Goal: Information Seeking & Learning: Learn about a topic

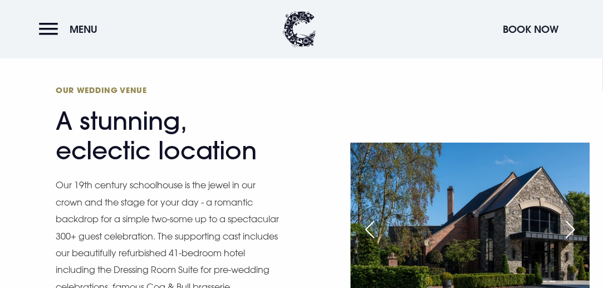
scroll to position [390, 0]
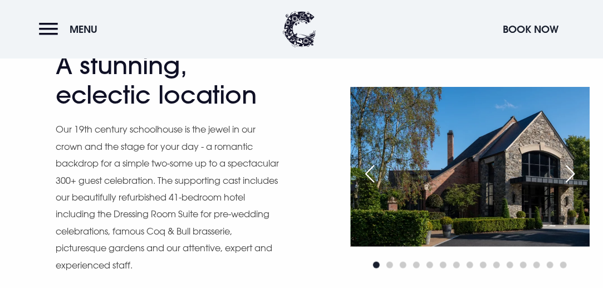
click at [569, 174] on div "Next slide" at bounding box center [571, 174] width 28 height 25
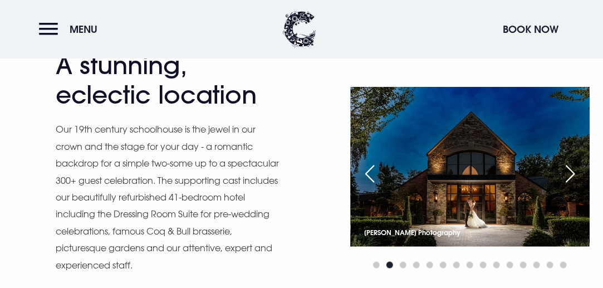
click at [569, 174] on div "Next slide" at bounding box center [571, 174] width 28 height 25
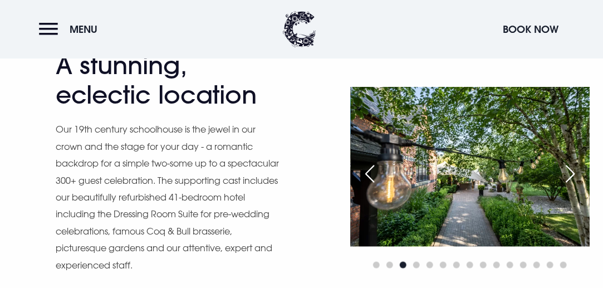
click at [569, 174] on div "Next slide" at bounding box center [571, 174] width 28 height 25
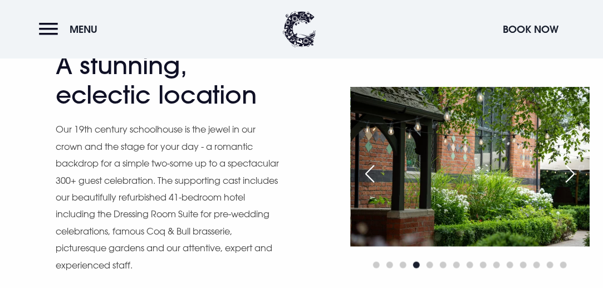
click at [569, 174] on div "Next slide" at bounding box center [571, 174] width 28 height 25
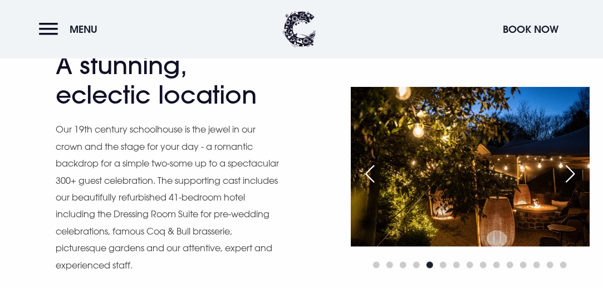
click at [569, 174] on div "Next slide" at bounding box center [571, 174] width 28 height 25
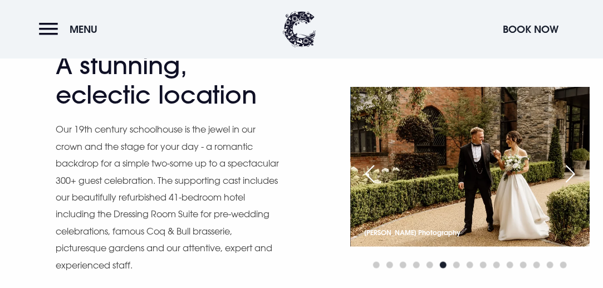
click at [569, 174] on div "Next slide" at bounding box center [571, 174] width 28 height 25
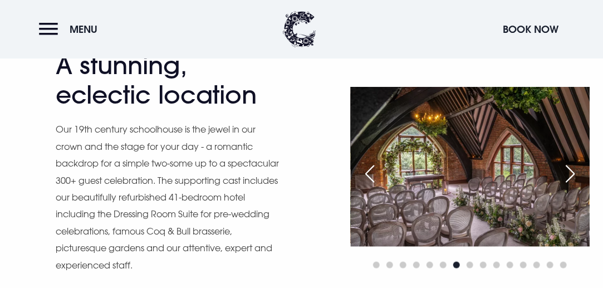
click at [569, 174] on div "Next slide" at bounding box center [571, 174] width 28 height 25
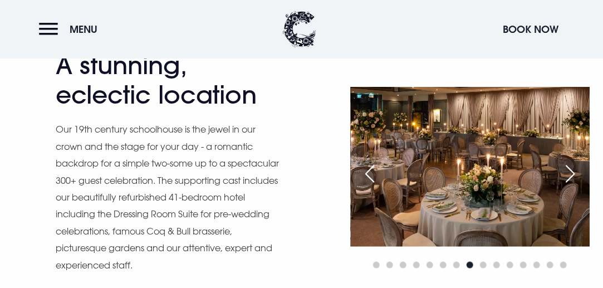
click at [569, 174] on div "Next slide" at bounding box center [571, 174] width 28 height 25
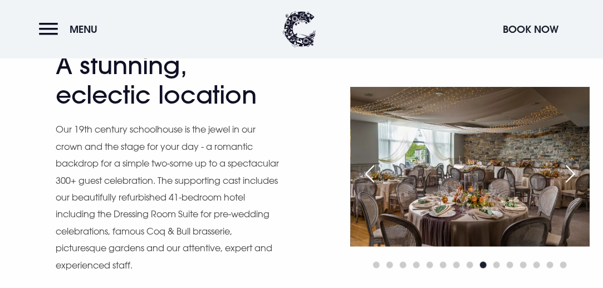
click at [569, 174] on div "Next slide" at bounding box center [571, 174] width 28 height 25
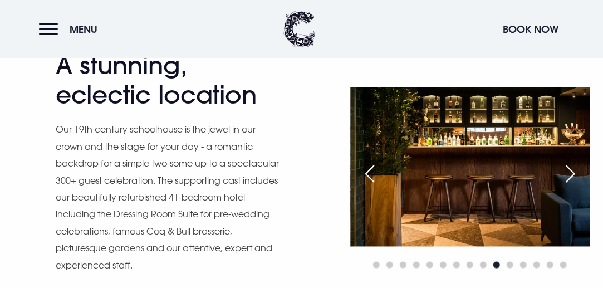
click at [569, 174] on div "Next slide" at bounding box center [571, 174] width 28 height 25
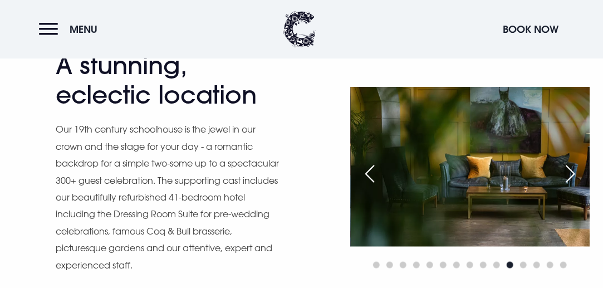
click at [569, 174] on div "Next slide" at bounding box center [571, 174] width 28 height 25
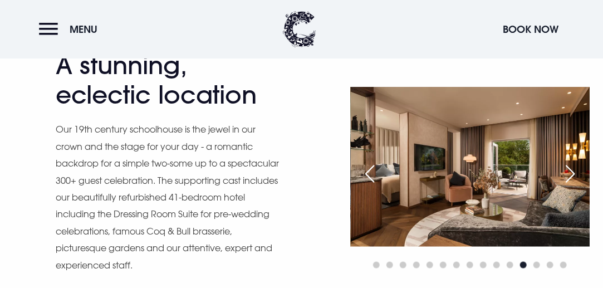
click at [569, 174] on div "Next slide" at bounding box center [571, 174] width 28 height 25
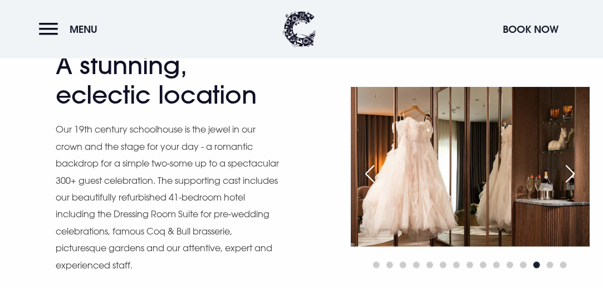
click at [569, 174] on div "Next slide" at bounding box center [571, 174] width 28 height 25
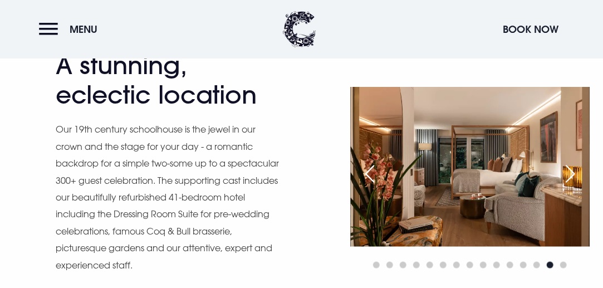
click at [569, 174] on div "Next slide" at bounding box center [571, 174] width 28 height 25
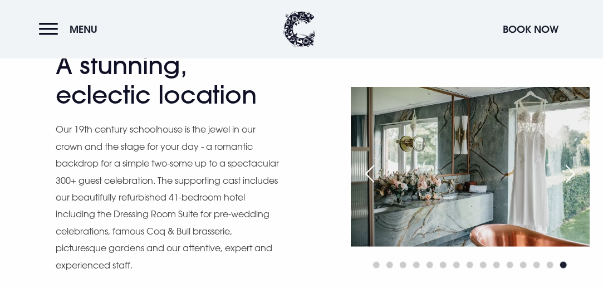
click at [569, 174] on div "Next slide" at bounding box center [571, 174] width 28 height 25
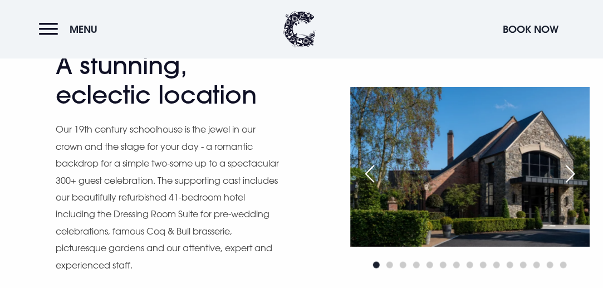
click at [569, 174] on div "Next slide" at bounding box center [571, 174] width 28 height 25
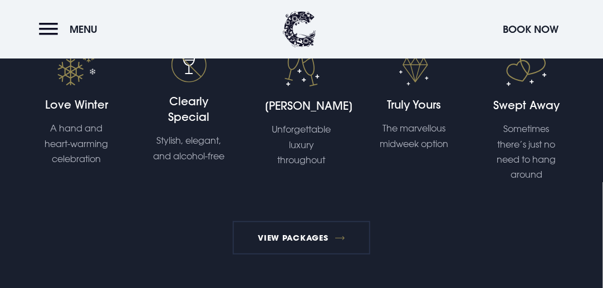
scroll to position [1671, 0]
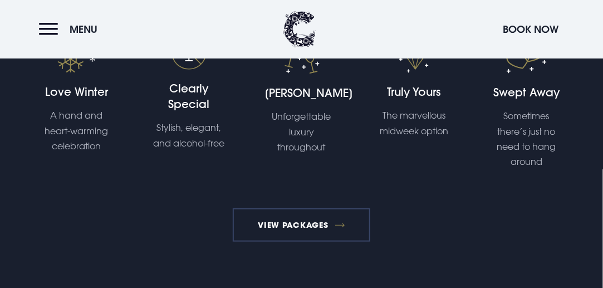
click at [272, 223] on link "View Packages" at bounding box center [302, 224] width 138 height 33
